Goal: Book appointment/travel/reservation

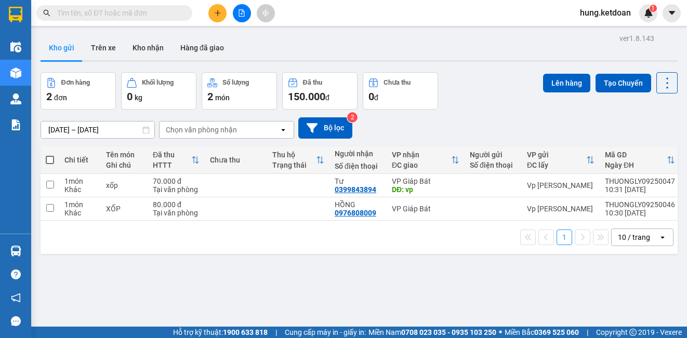
click at [95, 128] on input "[DATE] – [DATE]" at bounding box center [97, 130] width 113 height 17
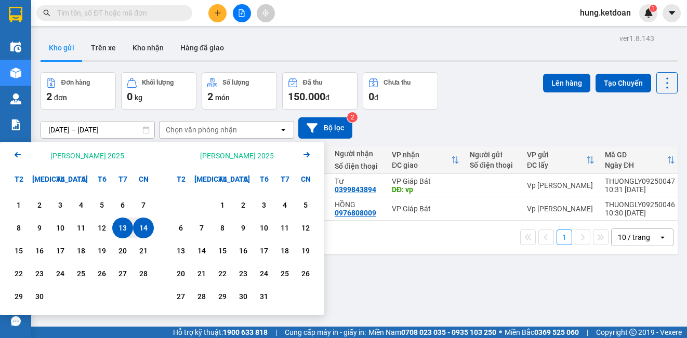
click at [145, 228] on div "14" at bounding box center [143, 228] width 15 height 12
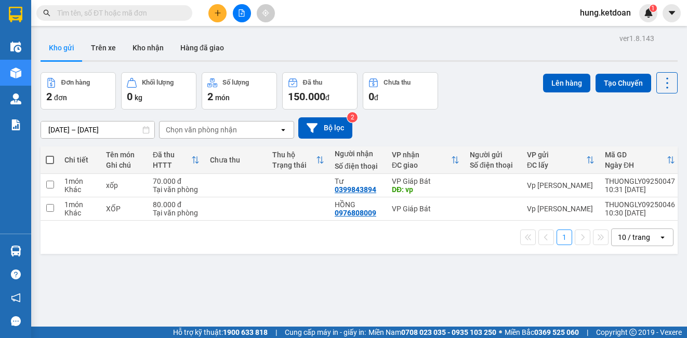
click at [90, 127] on input "[DATE] – [DATE]" at bounding box center [97, 130] width 113 height 17
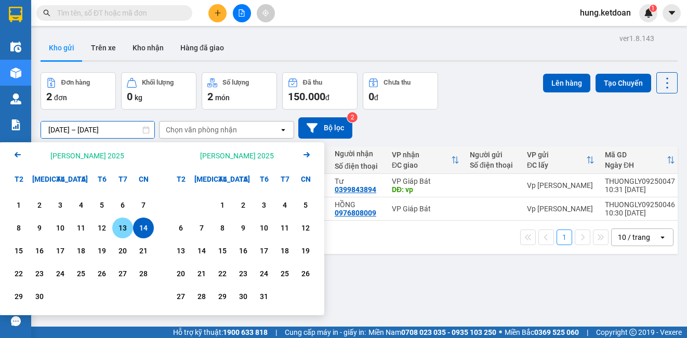
click at [121, 225] on div "13" at bounding box center [122, 228] width 15 height 12
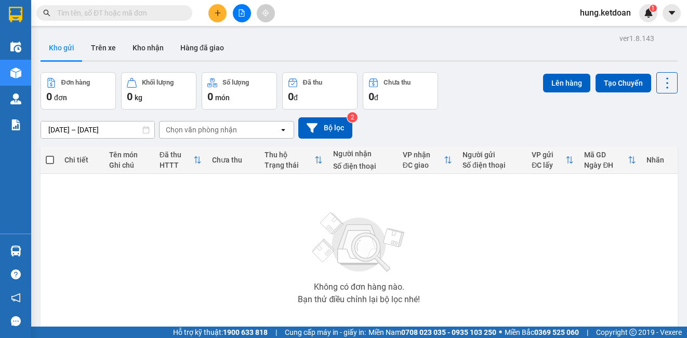
click at [93, 131] on input "[DATE] – [DATE]" at bounding box center [97, 130] width 113 height 17
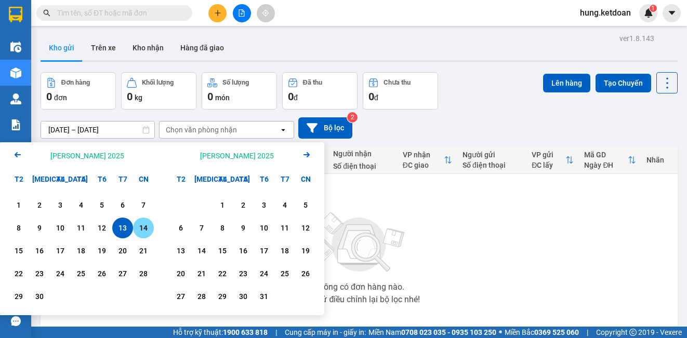
click at [141, 226] on div "14" at bounding box center [143, 228] width 15 height 12
type input "[DATE] – [DATE]"
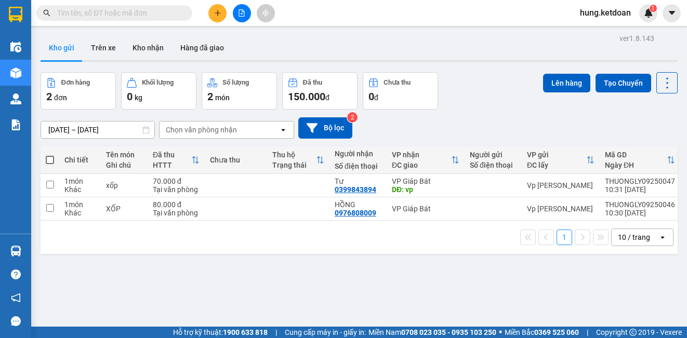
scroll to position [48, 0]
